Goal: Information Seeking & Learning: Learn about a topic

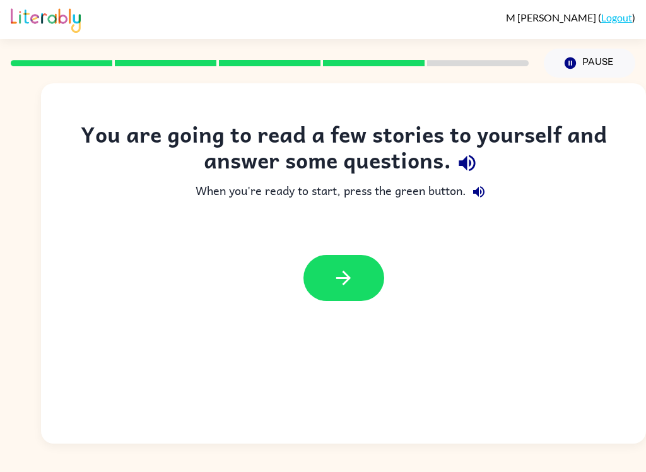
click at [469, 167] on icon "button" at bounding box center [467, 163] width 22 height 22
click at [371, 283] on button "button" at bounding box center [344, 278] width 81 height 46
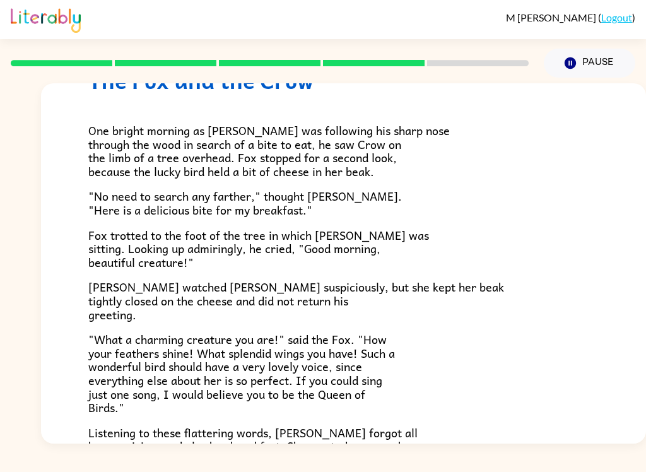
scroll to position [64, 0]
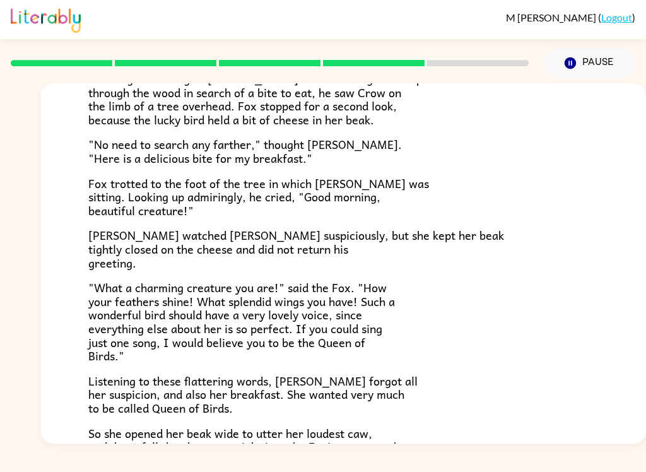
click at [593, 58] on button "Pause Pause" at bounding box center [590, 63] width 92 height 29
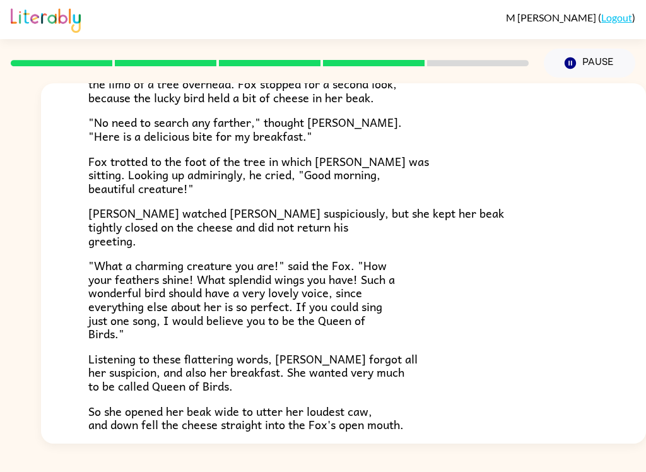
scroll to position [0, 0]
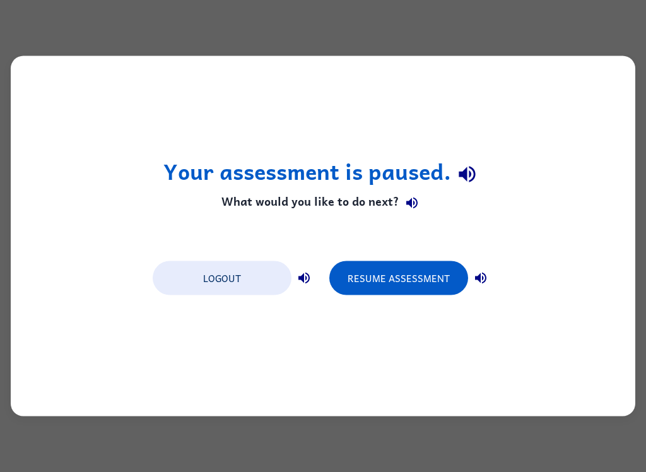
click at [423, 269] on button "Resume Assessment" at bounding box center [399, 278] width 139 height 34
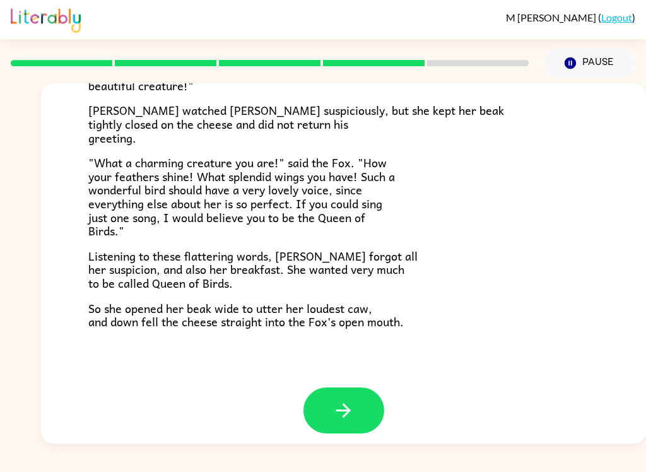
scroll to position [239, 0]
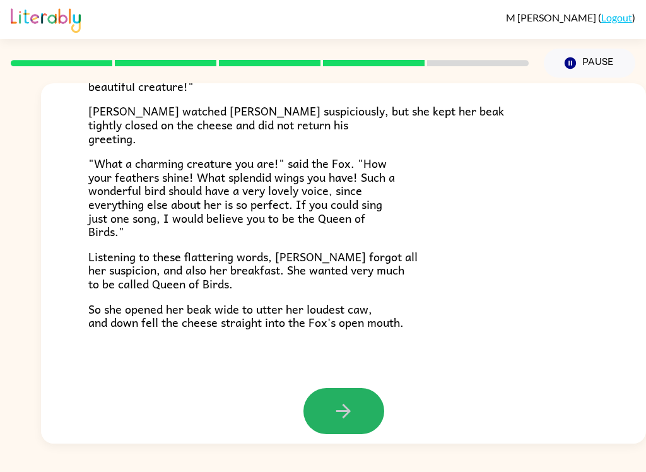
click at [355, 411] on button "button" at bounding box center [344, 411] width 81 height 46
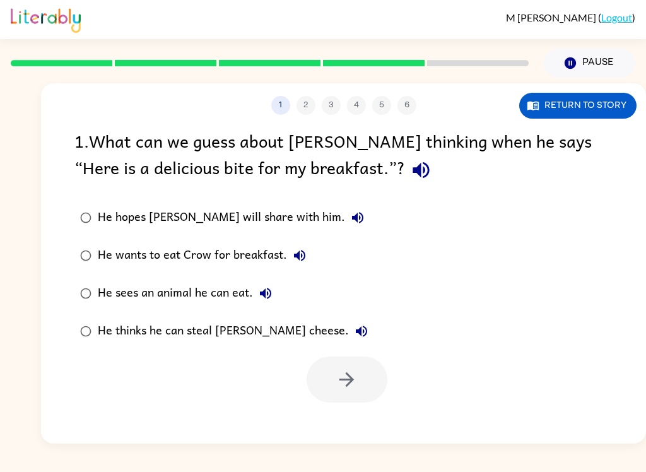
click at [410, 162] on icon "button" at bounding box center [421, 170] width 22 height 22
click at [595, 98] on button "Return to story" at bounding box center [578, 106] width 117 height 26
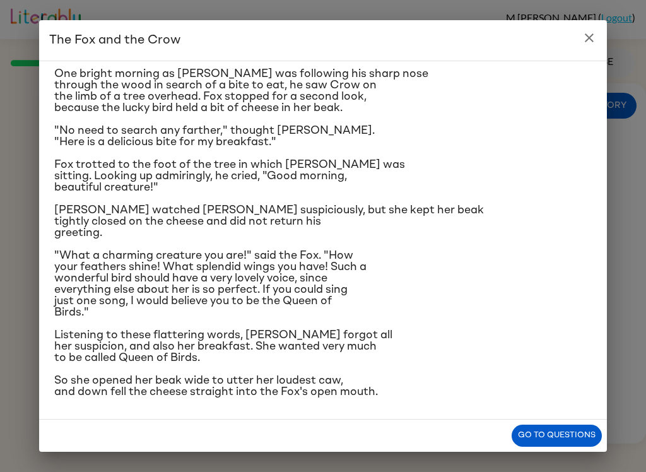
scroll to position [46, 0]
click at [577, 433] on button "Go to questions" at bounding box center [557, 436] width 90 height 22
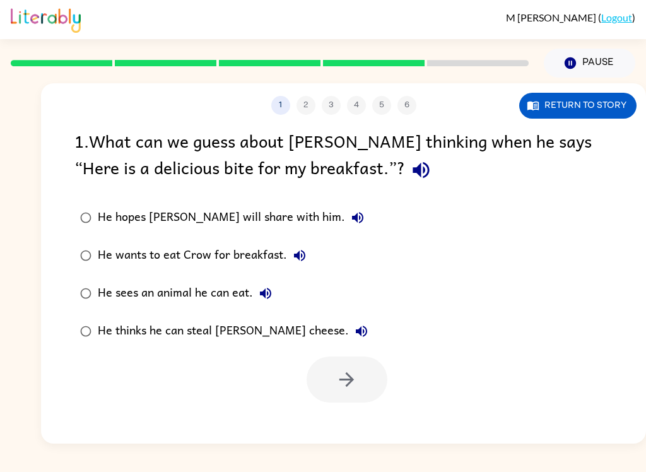
click at [350, 222] on icon "button" at bounding box center [357, 217] width 15 height 15
click at [294, 257] on icon "button" at bounding box center [299, 255] width 11 height 11
click at [274, 287] on button "He sees an animal he can eat." at bounding box center [265, 293] width 25 height 25
click at [354, 332] on icon "button" at bounding box center [361, 331] width 15 height 15
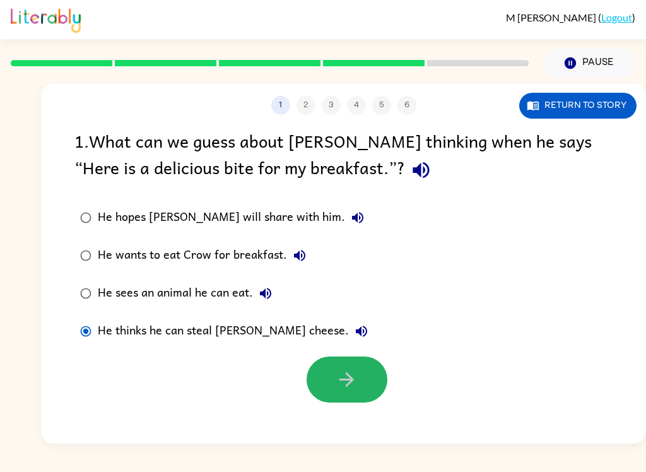
click at [335, 384] on button "button" at bounding box center [347, 380] width 81 height 46
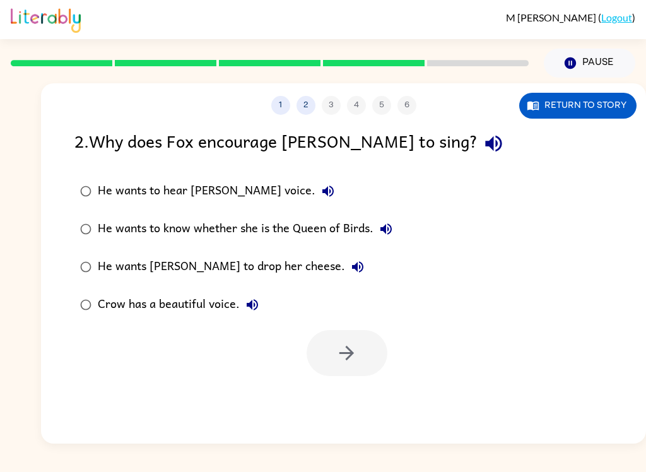
click at [483, 148] on icon "button" at bounding box center [494, 144] width 22 height 22
click at [483, 150] on icon "button" at bounding box center [494, 144] width 22 height 22
click at [483, 146] on icon "button" at bounding box center [494, 144] width 22 height 22
click at [323, 195] on icon "button" at bounding box center [328, 191] width 11 height 11
click at [390, 233] on icon "button" at bounding box center [386, 229] width 15 height 15
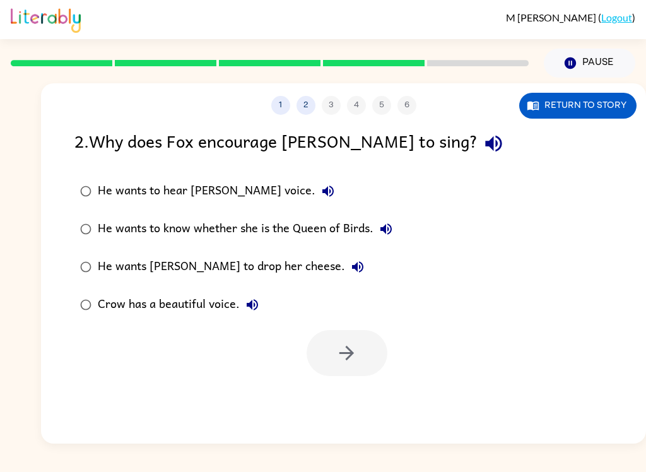
click at [352, 268] on icon "button" at bounding box center [357, 266] width 11 height 11
click at [252, 303] on icon "button" at bounding box center [252, 304] width 11 height 11
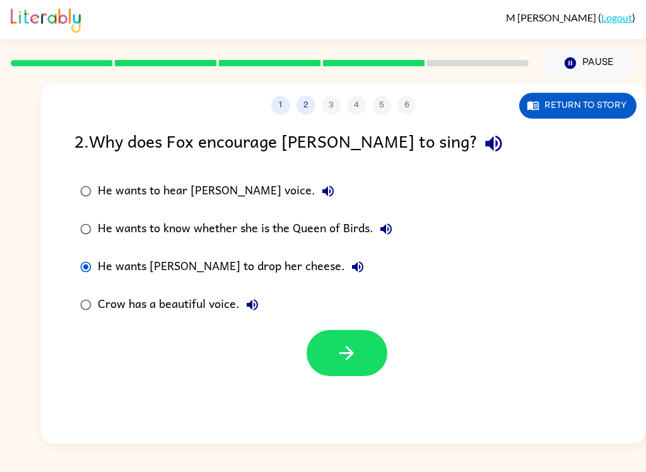
click at [344, 366] on button "button" at bounding box center [347, 353] width 81 height 46
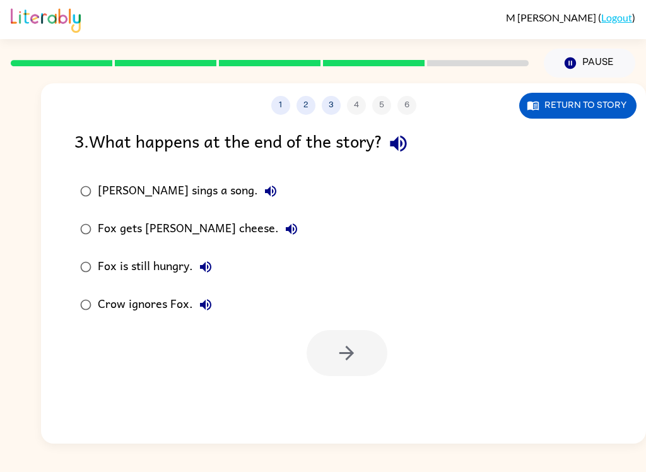
click at [400, 159] on button "button" at bounding box center [399, 144] width 32 height 32
click at [263, 195] on icon "button" at bounding box center [270, 191] width 15 height 15
click at [279, 227] on button "Fox gets Crow's cheese." at bounding box center [291, 229] width 25 height 25
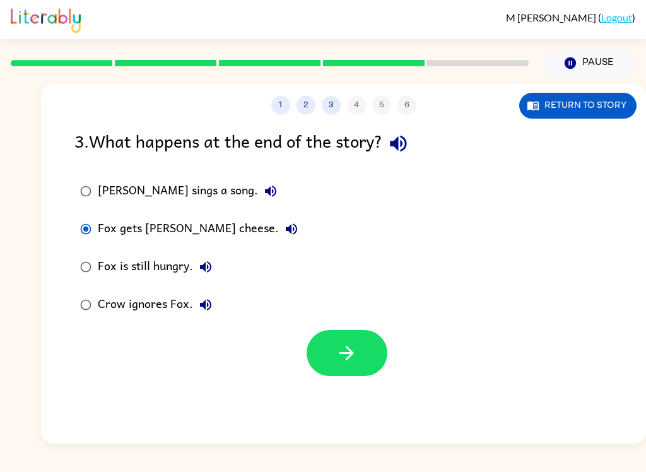
click at [197, 277] on div "Fox is still hungry." at bounding box center [158, 266] width 121 height 25
click at [215, 265] on button "Fox is still hungry." at bounding box center [205, 266] width 25 height 25
click at [193, 305] on button "Crow ignores Fox." at bounding box center [205, 304] width 25 height 25
click at [345, 355] on icon "button" at bounding box center [347, 353] width 22 height 22
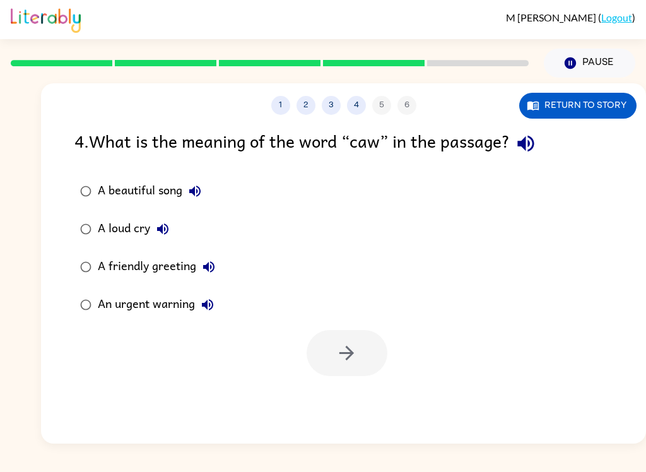
click at [535, 143] on icon "button" at bounding box center [526, 144] width 22 height 22
click at [534, 140] on icon "button" at bounding box center [526, 144] width 22 height 22
click at [537, 150] on icon "button" at bounding box center [526, 144] width 22 height 22
click at [197, 190] on icon "button" at bounding box center [195, 191] width 15 height 15
click at [164, 225] on icon "button" at bounding box center [162, 229] width 15 height 15
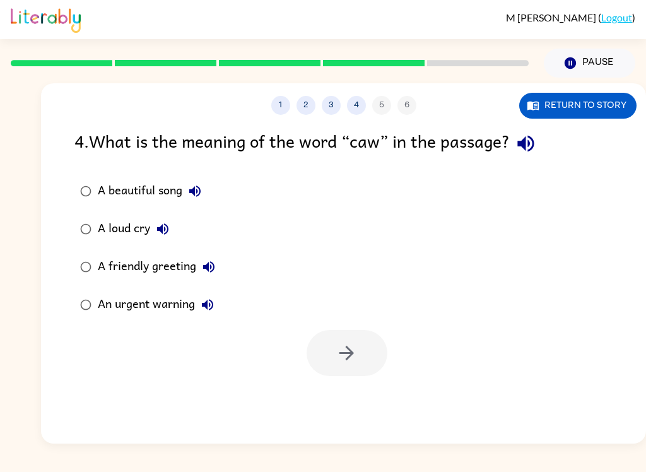
click at [596, 108] on button "Return to story" at bounding box center [578, 106] width 117 height 26
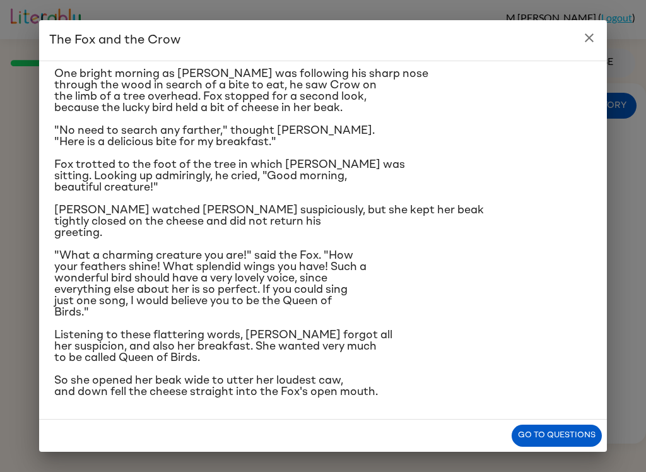
scroll to position [120, 0]
click at [588, 42] on icon "close" at bounding box center [589, 37] width 15 height 15
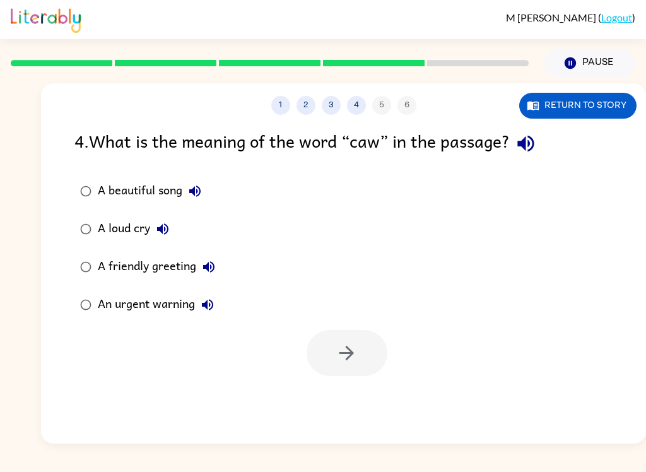
click at [207, 301] on icon "button" at bounding box center [207, 304] width 15 height 15
click at [80, 177] on label "A beautiful song" at bounding box center [148, 191] width 160 height 38
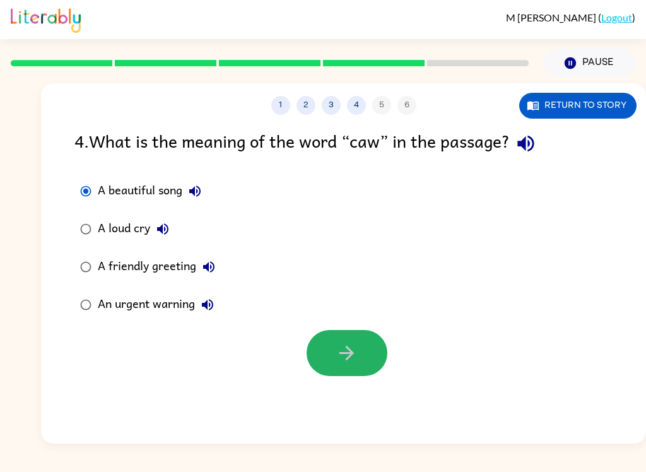
click at [360, 341] on button "button" at bounding box center [347, 353] width 81 height 46
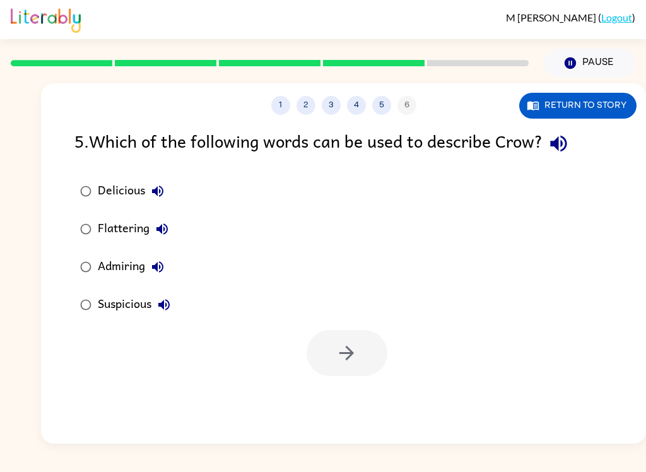
click at [570, 153] on icon "button" at bounding box center [559, 144] width 22 height 22
click at [157, 203] on button "Delicious" at bounding box center [157, 191] width 25 height 25
click at [167, 235] on icon "button" at bounding box center [162, 229] width 15 height 15
click at [163, 266] on icon "button" at bounding box center [157, 266] width 11 height 11
click at [165, 316] on button "Suspicious" at bounding box center [164, 304] width 25 height 25
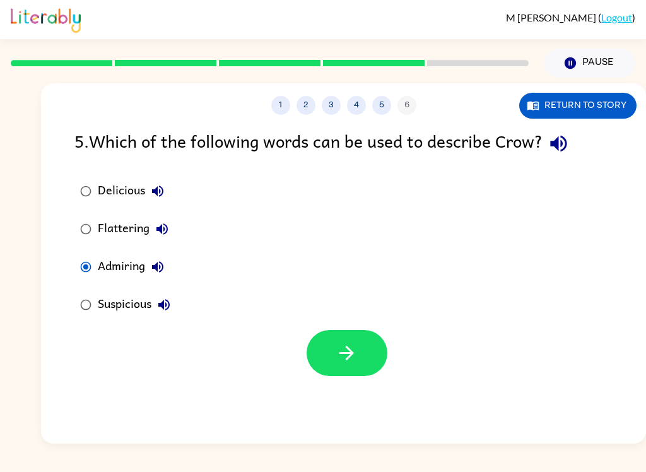
click at [313, 355] on button "button" at bounding box center [347, 353] width 81 height 46
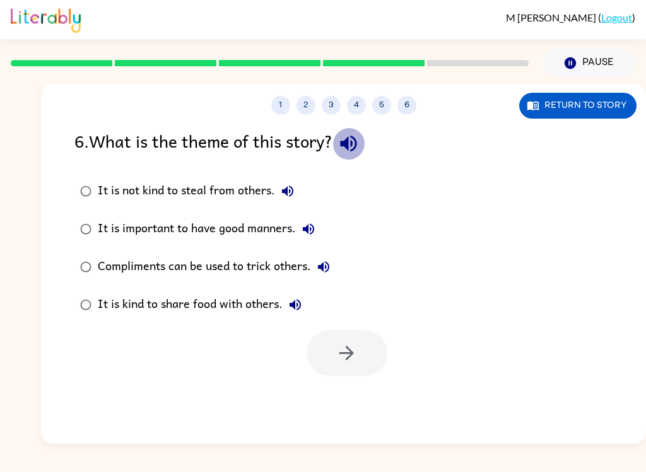
click at [354, 150] on icon "button" at bounding box center [348, 144] width 16 height 16
click at [299, 186] on button "It is not kind to steal from others." at bounding box center [287, 191] width 25 height 25
click at [313, 235] on icon "button" at bounding box center [308, 229] width 15 height 15
click at [336, 271] on button "Compliments can be used to trick others." at bounding box center [323, 266] width 25 height 25
click at [277, 306] on div "It is kind to share food with others." at bounding box center [203, 304] width 210 height 25
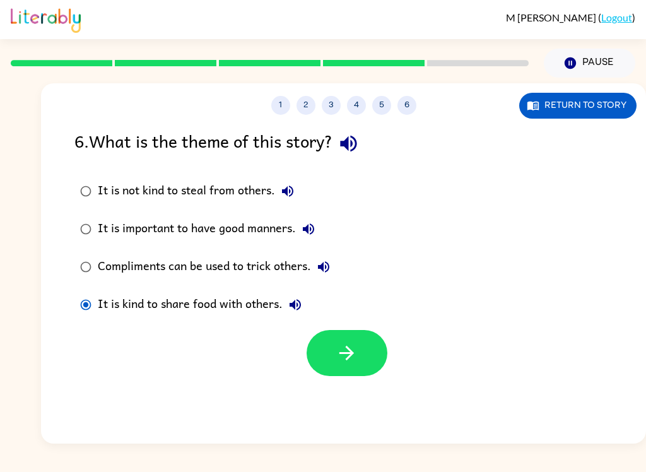
click at [260, 334] on div at bounding box center [343, 350] width 605 height 52
click at [296, 302] on icon "button" at bounding box center [295, 304] width 11 height 11
click at [121, 379] on div "1 2 3 4 5 6 Return to story 6 . What is the theme of this story? It is not kind…" at bounding box center [343, 263] width 605 height 360
click at [285, 180] on button "It is not kind to steal from others." at bounding box center [287, 191] width 25 height 25
click at [289, 181] on button "It is not kind to steal from others." at bounding box center [287, 191] width 25 height 25
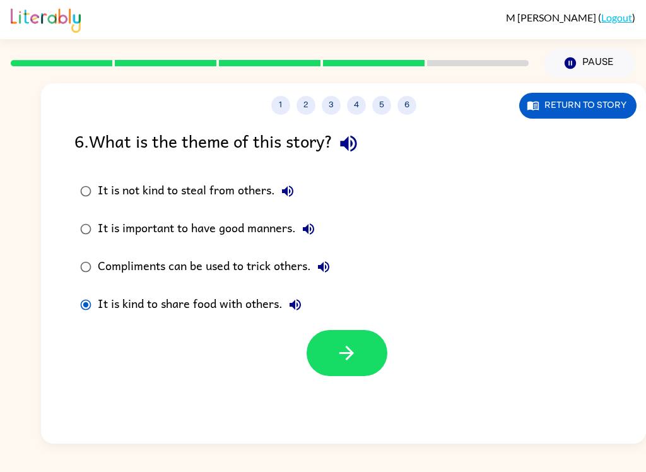
click at [314, 224] on icon "button" at bounding box center [308, 229] width 15 height 15
click at [331, 263] on icon "button" at bounding box center [323, 266] width 15 height 15
click at [174, 150] on div "6 . What is the theme of this story?" at bounding box center [343, 144] width 539 height 32
click at [338, 337] on button "button" at bounding box center [347, 353] width 81 height 46
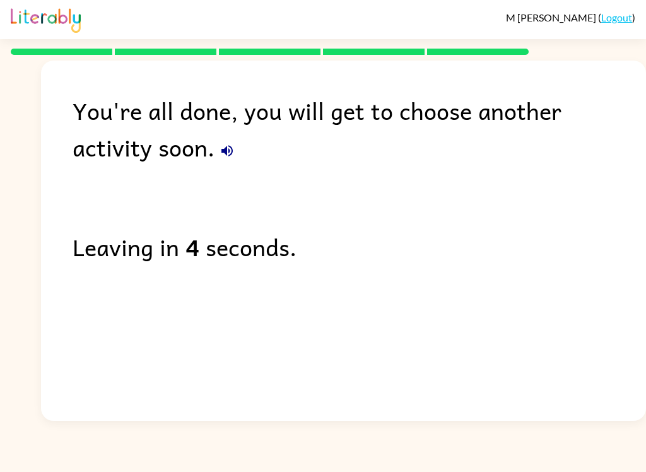
click at [220, 146] on icon "button" at bounding box center [227, 150] width 15 height 15
click at [220, 154] on icon "button" at bounding box center [227, 150] width 15 height 15
click at [215, 162] on button "button" at bounding box center [227, 150] width 25 height 25
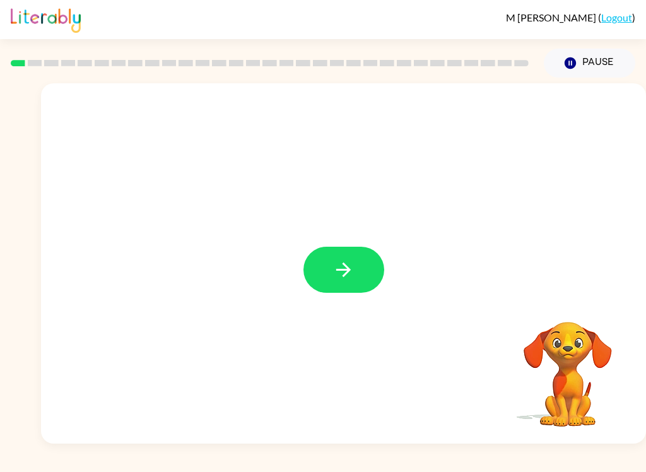
click at [329, 265] on button "button" at bounding box center [344, 270] width 81 height 46
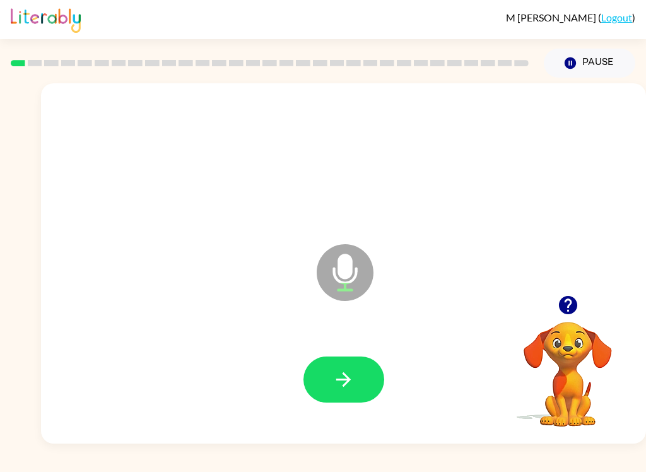
click at [361, 374] on button "button" at bounding box center [344, 380] width 81 height 46
click at [342, 364] on button "button" at bounding box center [344, 380] width 81 height 46
click at [350, 385] on icon "button" at bounding box center [344, 380] width 22 height 22
click at [355, 372] on button "button" at bounding box center [344, 380] width 81 height 46
click at [333, 390] on icon "button" at bounding box center [344, 380] width 22 height 22
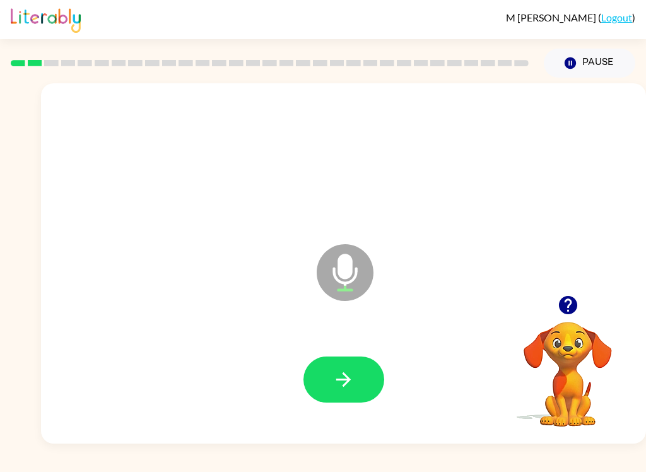
click at [364, 384] on button "button" at bounding box center [344, 380] width 81 height 46
click at [343, 370] on icon "button" at bounding box center [344, 380] width 22 height 22
click at [345, 371] on icon "button" at bounding box center [344, 380] width 22 height 22
click at [345, 375] on icon "button" at bounding box center [343, 379] width 15 height 15
click at [348, 378] on icon "button" at bounding box center [343, 379] width 15 height 15
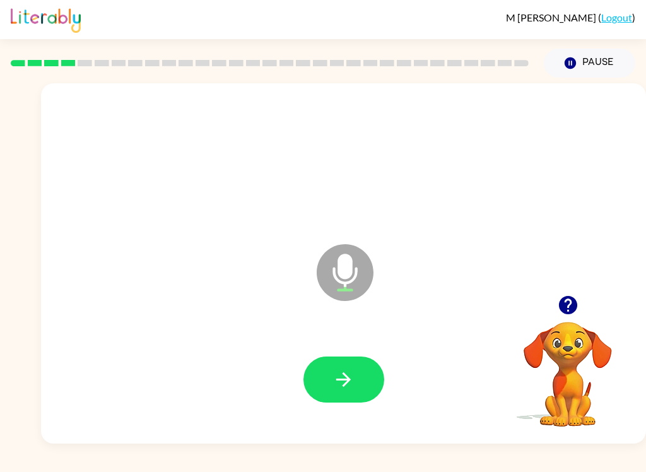
click at [348, 382] on icon "button" at bounding box center [343, 379] width 15 height 15
click at [349, 370] on icon "button" at bounding box center [344, 380] width 22 height 22
click at [345, 370] on icon "button" at bounding box center [344, 380] width 22 height 22
click at [345, 382] on icon "button" at bounding box center [344, 380] width 22 height 22
click at [350, 376] on icon "button" at bounding box center [344, 380] width 22 height 22
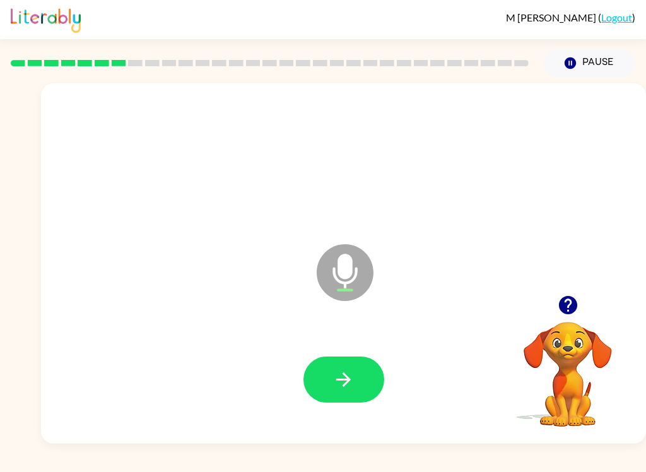
click at [348, 371] on icon "button" at bounding box center [344, 380] width 22 height 22
click at [362, 373] on button "button" at bounding box center [344, 380] width 81 height 46
click at [348, 383] on icon "button" at bounding box center [343, 379] width 15 height 15
click at [344, 378] on icon "button" at bounding box center [344, 380] width 22 height 22
click at [336, 368] on button "button" at bounding box center [344, 380] width 81 height 46
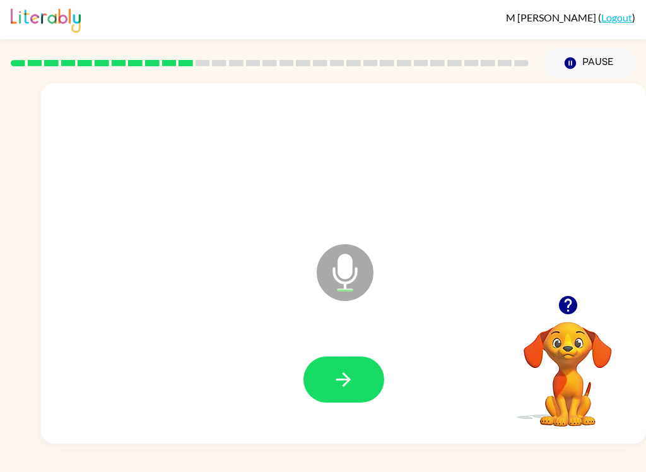
click at [343, 380] on icon "button" at bounding box center [343, 379] width 15 height 15
click at [350, 373] on icon "button" at bounding box center [344, 380] width 22 height 22
click at [338, 381] on icon "button" at bounding box center [344, 380] width 22 height 22
click at [336, 374] on icon "button" at bounding box center [344, 380] width 22 height 22
click at [345, 374] on icon "button" at bounding box center [344, 380] width 22 height 22
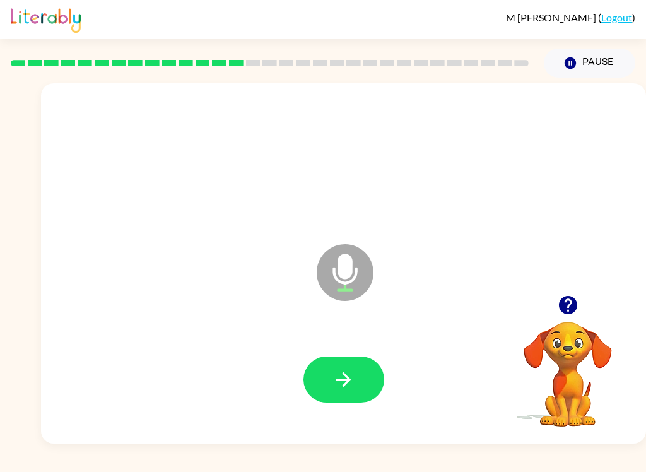
click at [340, 381] on icon "button" at bounding box center [344, 380] width 22 height 22
click at [345, 380] on icon "button" at bounding box center [343, 379] width 15 height 15
click at [353, 371] on icon "button" at bounding box center [344, 380] width 22 height 22
click at [342, 379] on icon "button" at bounding box center [343, 379] width 15 height 15
click at [346, 375] on icon "button" at bounding box center [343, 379] width 15 height 15
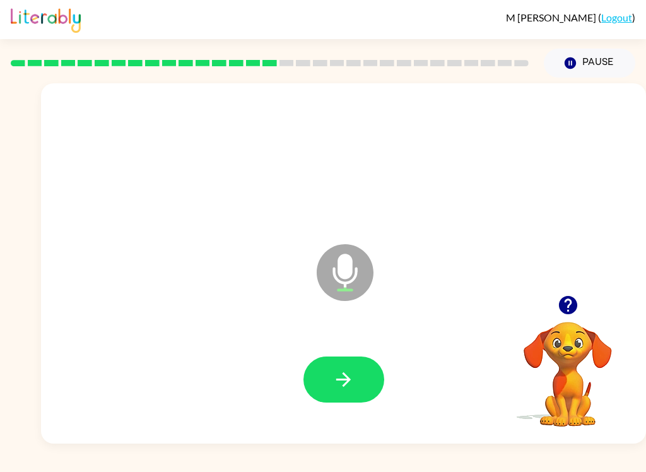
click at [342, 367] on button "button" at bounding box center [344, 380] width 81 height 46
click at [352, 378] on icon "button" at bounding box center [344, 380] width 22 height 22
click at [352, 383] on icon "button" at bounding box center [344, 380] width 22 height 22
click at [352, 373] on icon "button" at bounding box center [344, 380] width 22 height 22
click at [354, 374] on icon "button" at bounding box center [344, 380] width 22 height 22
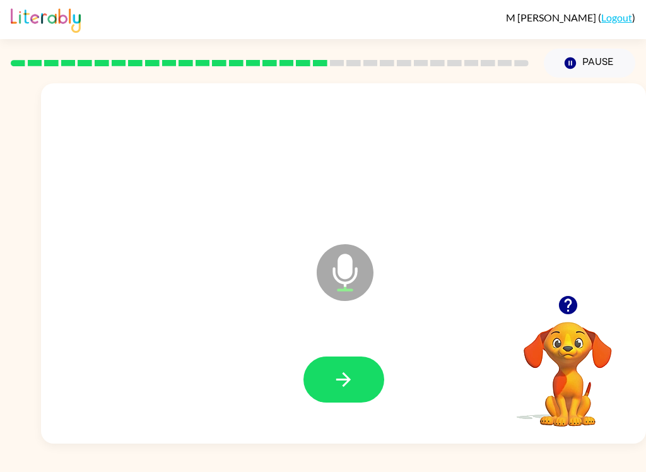
click at [352, 388] on icon "button" at bounding box center [344, 380] width 22 height 22
click at [349, 372] on icon "button" at bounding box center [344, 380] width 22 height 22
click at [352, 380] on icon "button" at bounding box center [344, 380] width 22 height 22
click at [362, 369] on button "button" at bounding box center [344, 380] width 81 height 46
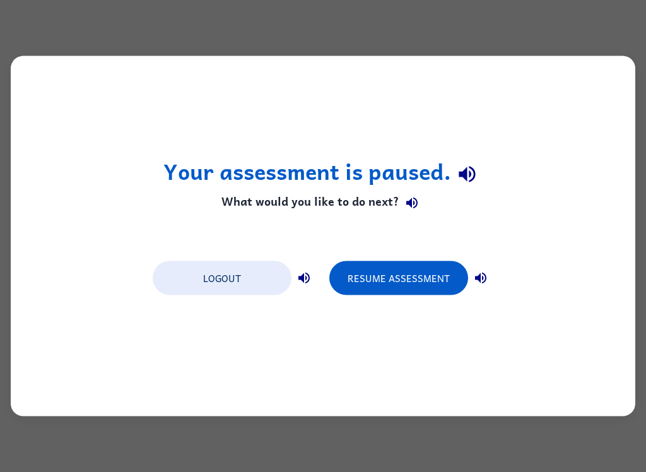
click at [434, 291] on button "Resume Assessment" at bounding box center [399, 278] width 139 height 34
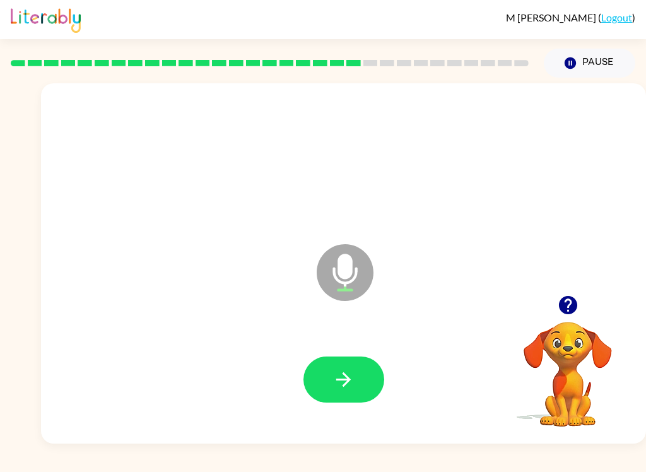
click at [351, 383] on icon "button" at bounding box center [344, 380] width 22 height 22
click at [337, 374] on icon "button" at bounding box center [344, 380] width 22 height 22
click at [359, 381] on button "button" at bounding box center [344, 380] width 81 height 46
click at [356, 370] on button "button" at bounding box center [344, 380] width 81 height 46
click at [357, 376] on button "button" at bounding box center [344, 380] width 81 height 46
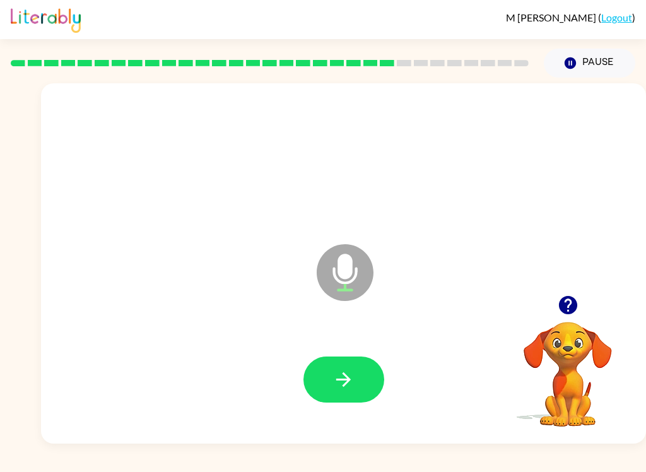
click at [362, 375] on button "button" at bounding box center [344, 380] width 81 height 46
click at [364, 372] on button "button" at bounding box center [344, 380] width 81 height 46
click at [342, 369] on icon "button" at bounding box center [344, 380] width 22 height 22
click at [407, 350] on div at bounding box center [344, 380] width 580 height 104
click at [366, 376] on button "button" at bounding box center [344, 380] width 81 height 46
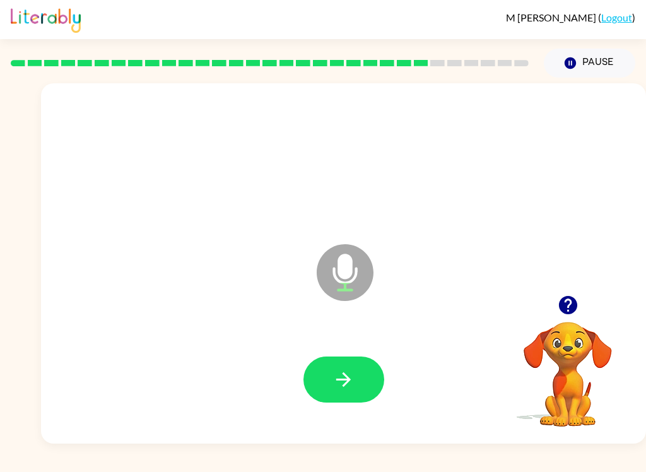
click at [335, 376] on icon "button" at bounding box center [344, 380] width 22 height 22
click at [352, 357] on button "button" at bounding box center [344, 380] width 81 height 46
click at [355, 380] on button "button" at bounding box center [344, 380] width 81 height 46
click at [365, 372] on button "button" at bounding box center [344, 380] width 81 height 46
click at [372, 389] on button "button" at bounding box center [344, 380] width 81 height 46
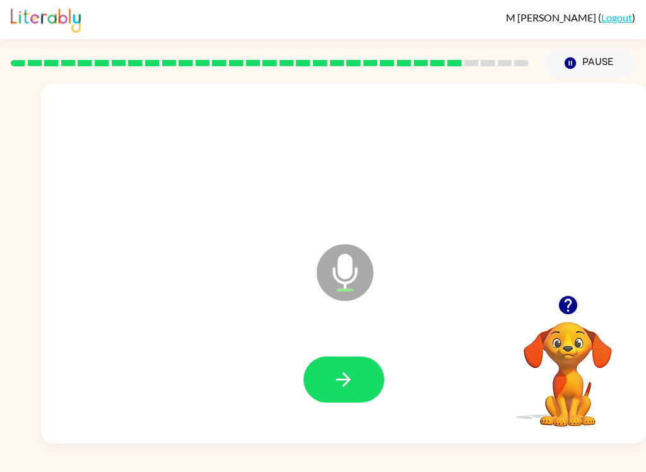
click at [355, 391] on button "button" at bounding box center [344, 380] width 81 height 46
click at [351, 374] on icon "button" at bounding box center [344, 380] width 22 height 22
click at [350, 368] on button "button" at bounding box center [344, 380] width 81 height 46
click at [361, 369] on button "button" at bounding box center [344, 380] width 81 height 46
click at [352, 372] on icon "button" at bounding box center [344, 380] width 22 height 22
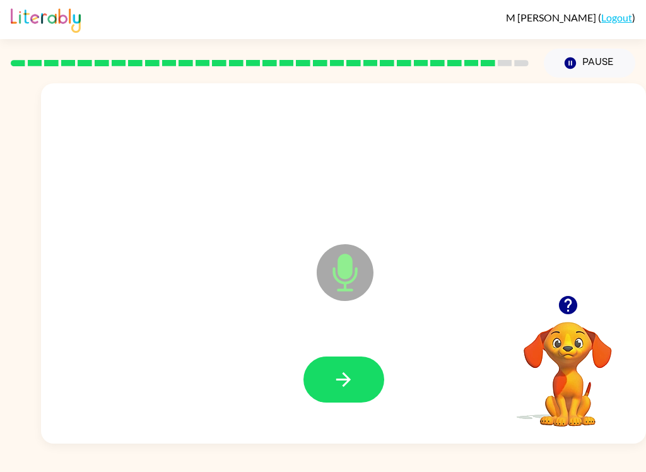
click at [362, 374] on button "button" at bounding box center [344, 380] width 81 height 46
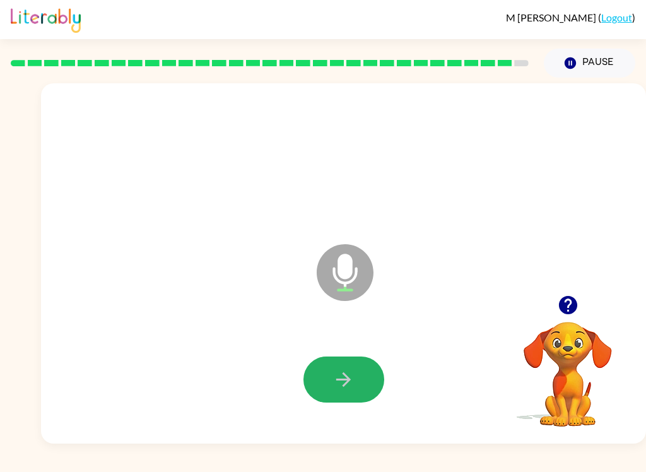
click at [343, 362] on button "button" at bounding box center [344, 380] width 81 height 46
click at [593, 65] on button "Pause Pause" at bounding box center [590, 63] width 92 height 29
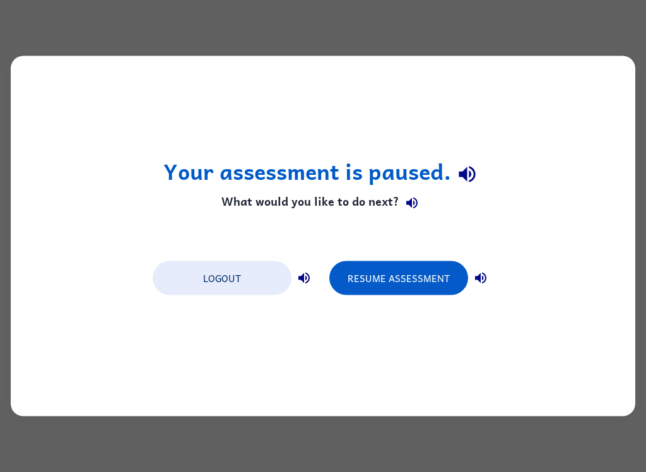
click at [437, 278] on button "Resume Assessment" at bounding box center [399, 278] width 139 height 34
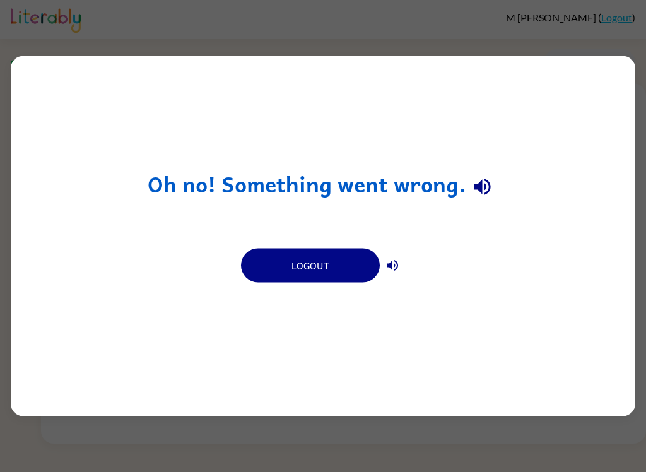
click at [316, 269] on button "Logout" at bounding box center [310, 266] width 139 height 34
click at [343, 264] on button "Logout" at bounding box center [310, 266] width 139 height 34
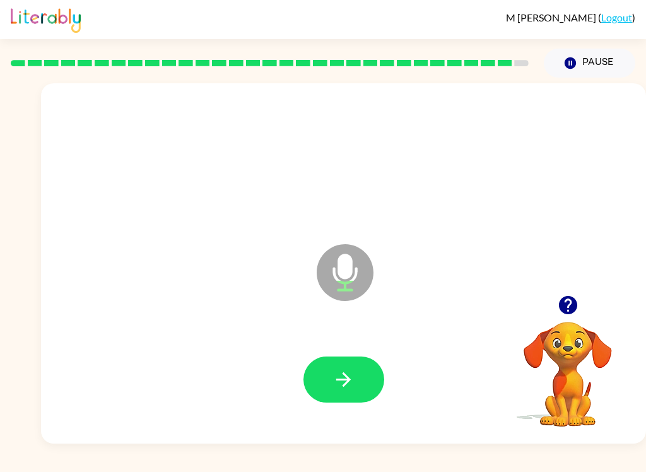
click at [350, 372] on icon "button" at bounding box center [344, 380] width 22 height 22
click at [357, 372] on button "button" at bounding box center [344, 380] width 81 height 46
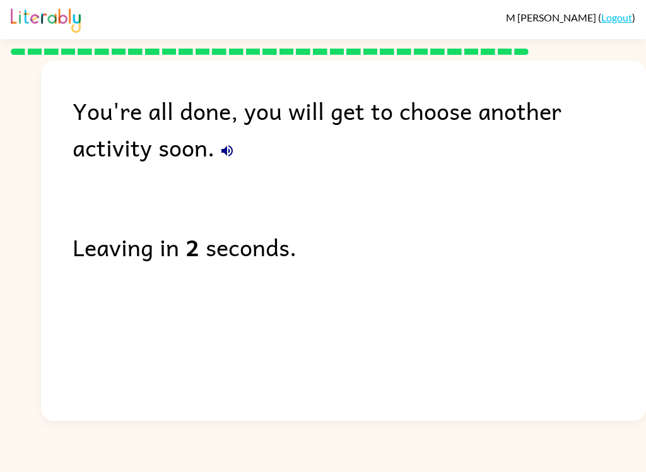
click at [220, 148] on icon "button" at bounding box center [227, 150] width 15 height 15
